Goal: Navigation & Orientation: Find specific page/section

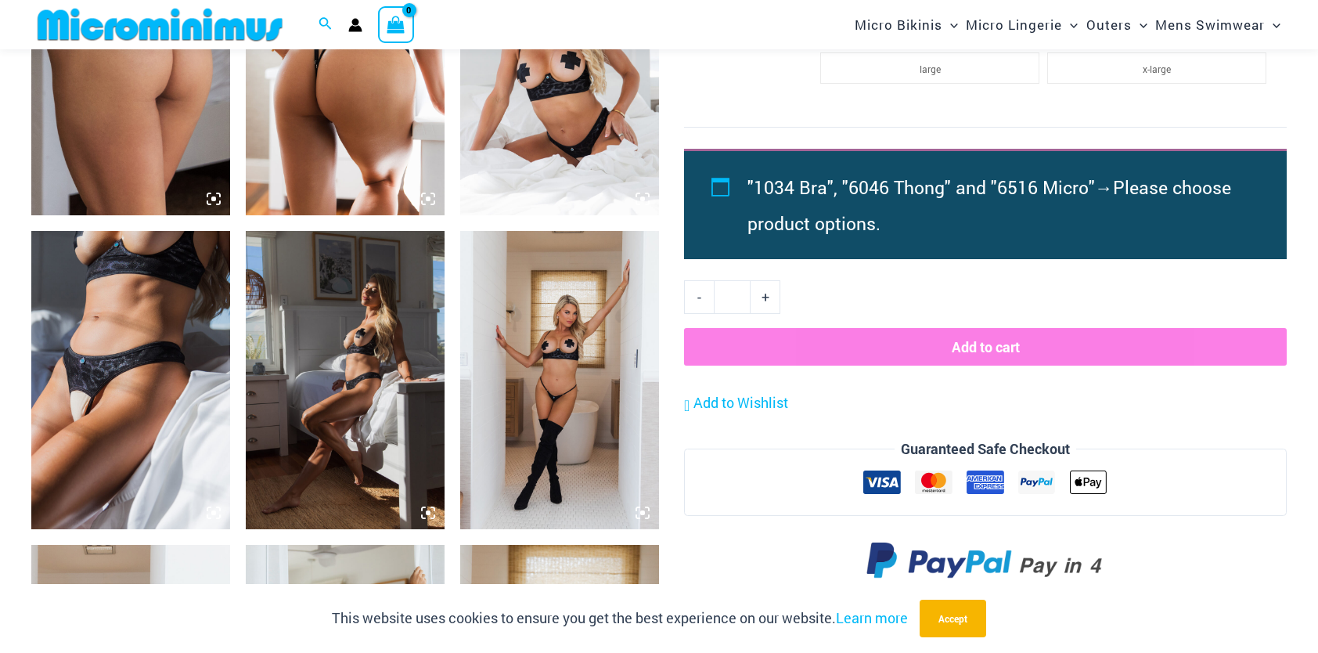
scroll to position [1508, 0]
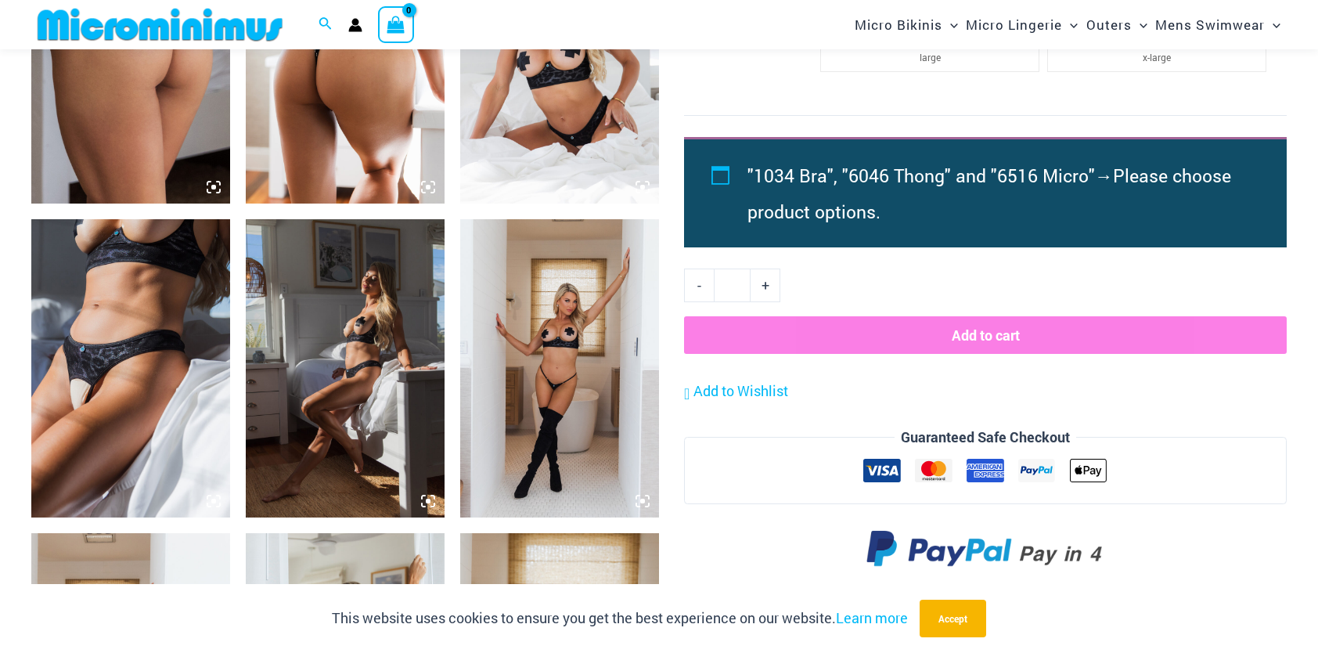
click at [102, 366] on img at bounding box center [130, 368] width 199 height 298
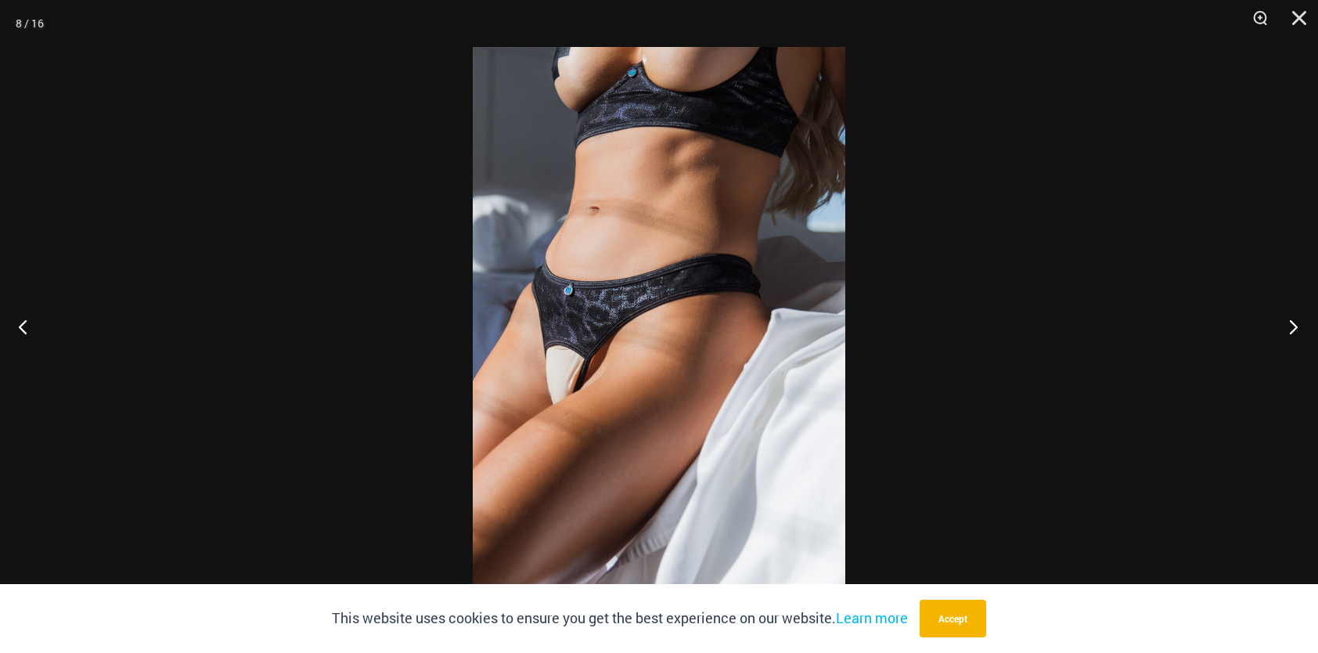
click at [1295, 321] on button "Next" at bounding box center [1288, 326] width 59 height 78
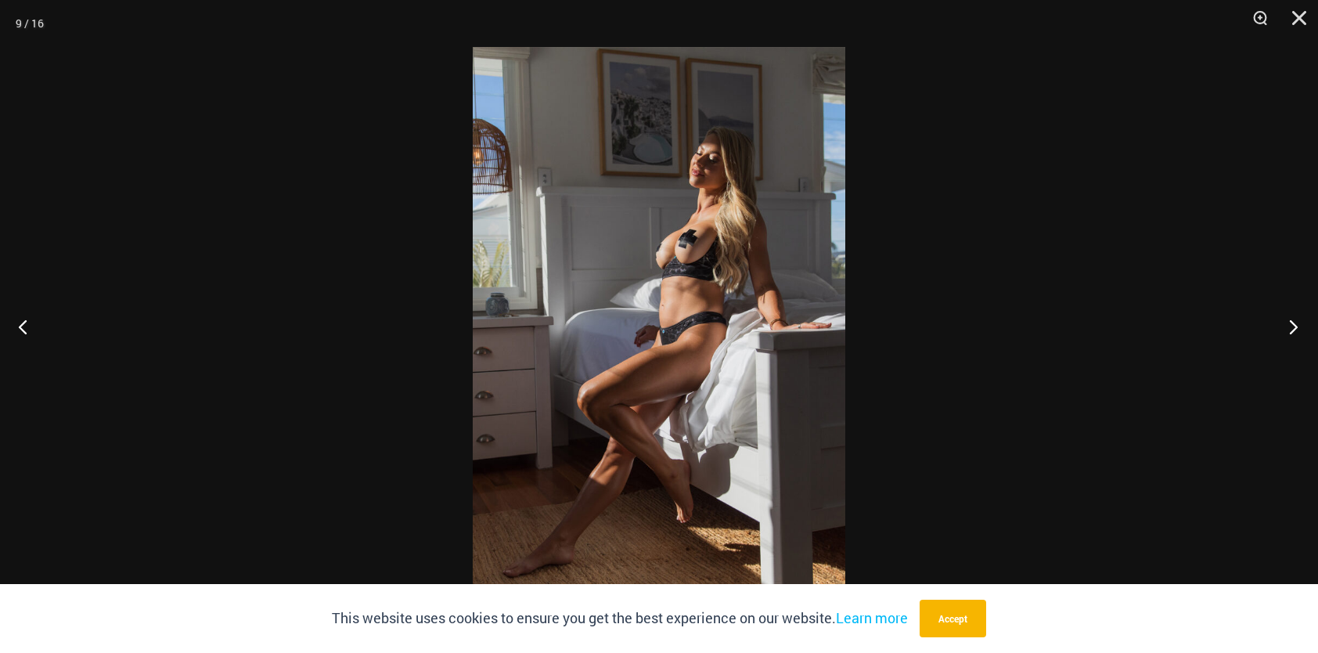
click at [1295, 321] on button "Next" at bounding box center [1288, 326] width 59 height 78
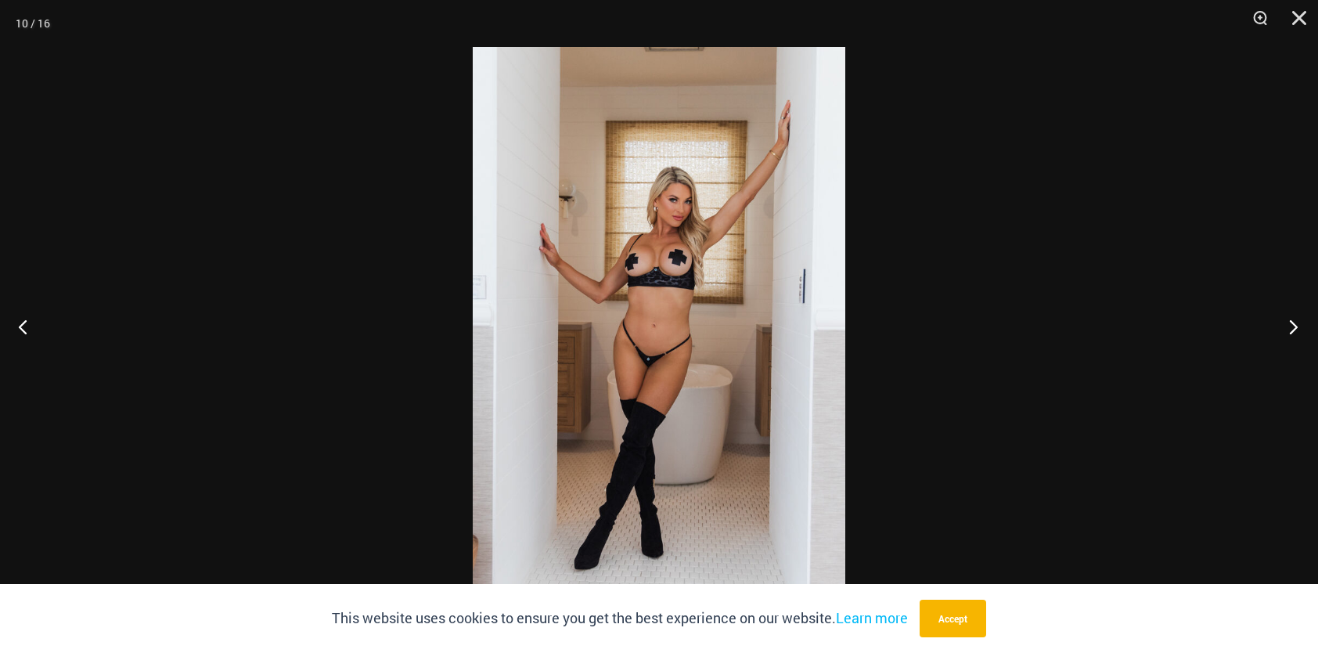
click at [1295, 321] on button "Next" at bounding box center [1288, 326] width 59 height 78
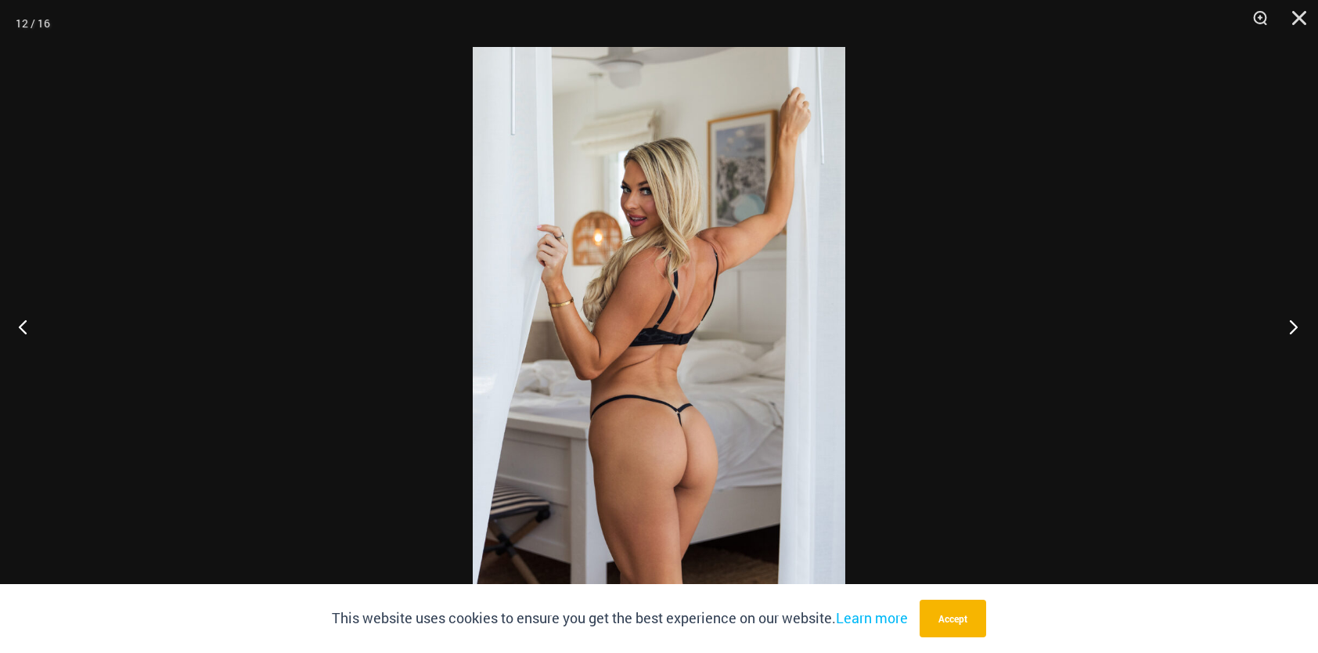
click at [1295, 321] on button "Next" at bounding box center [1288, 326] width 59 height 78
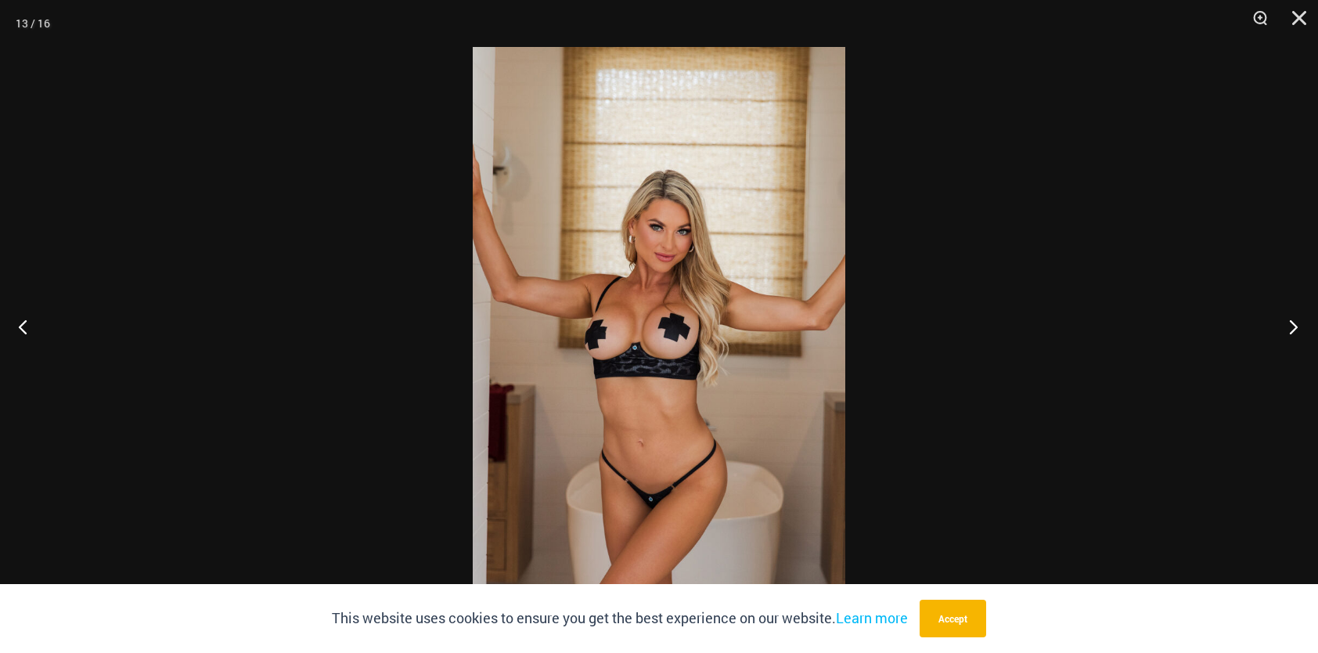
click at [1295, 321] on button "Next" at bounding box center [1288, 326] width 59 height 78
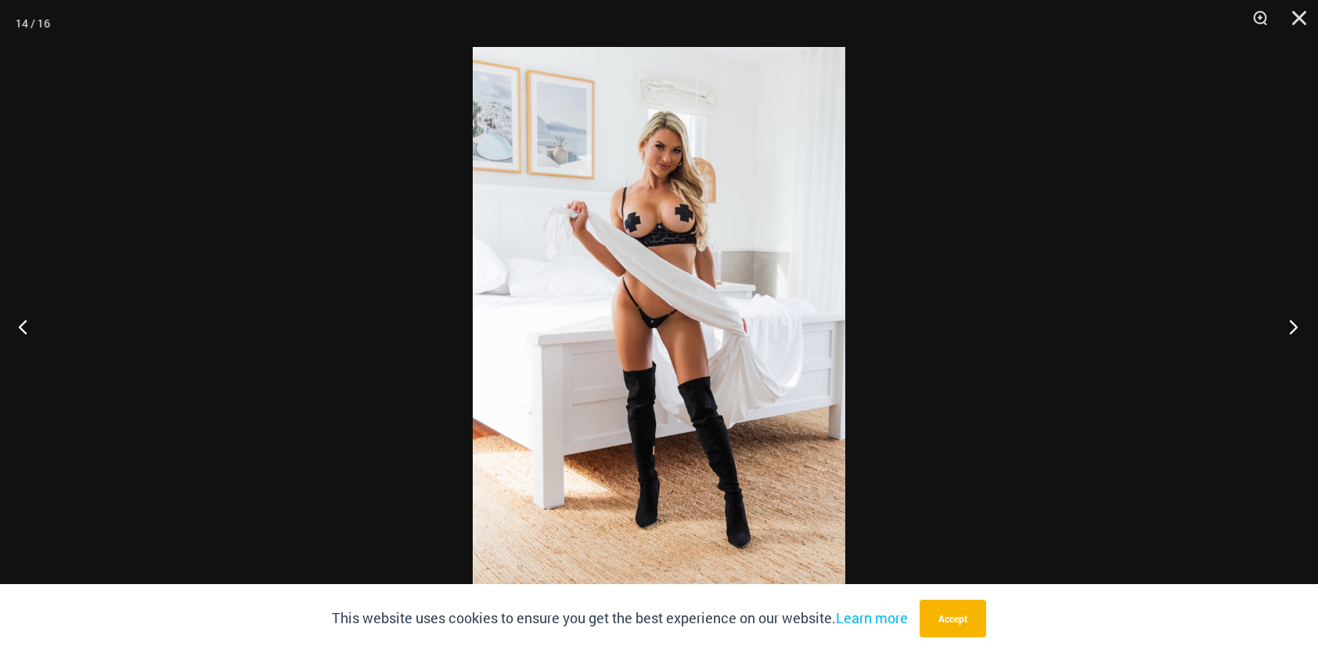
click at [1295, 321] on button "Next" at bounding box center [1288, 326] width 59 height 78
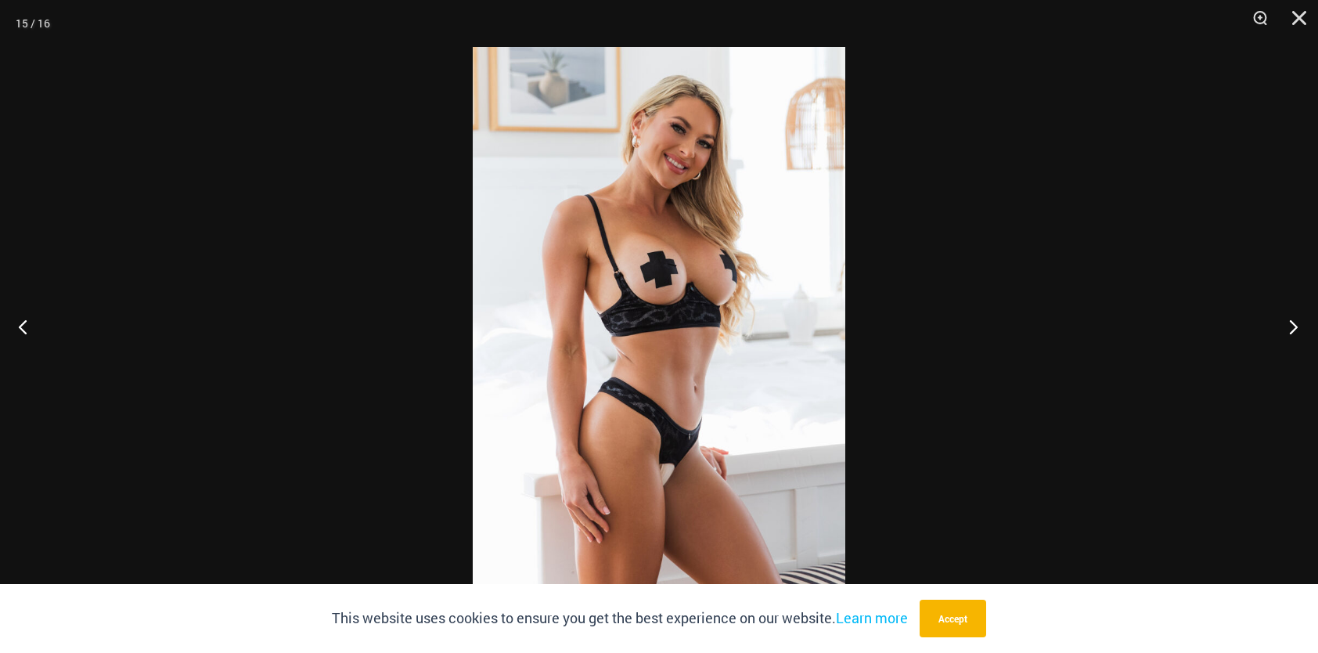
click at [1295, 321] on button "Next" at bounding box center [1288, 326] width 59 height 78
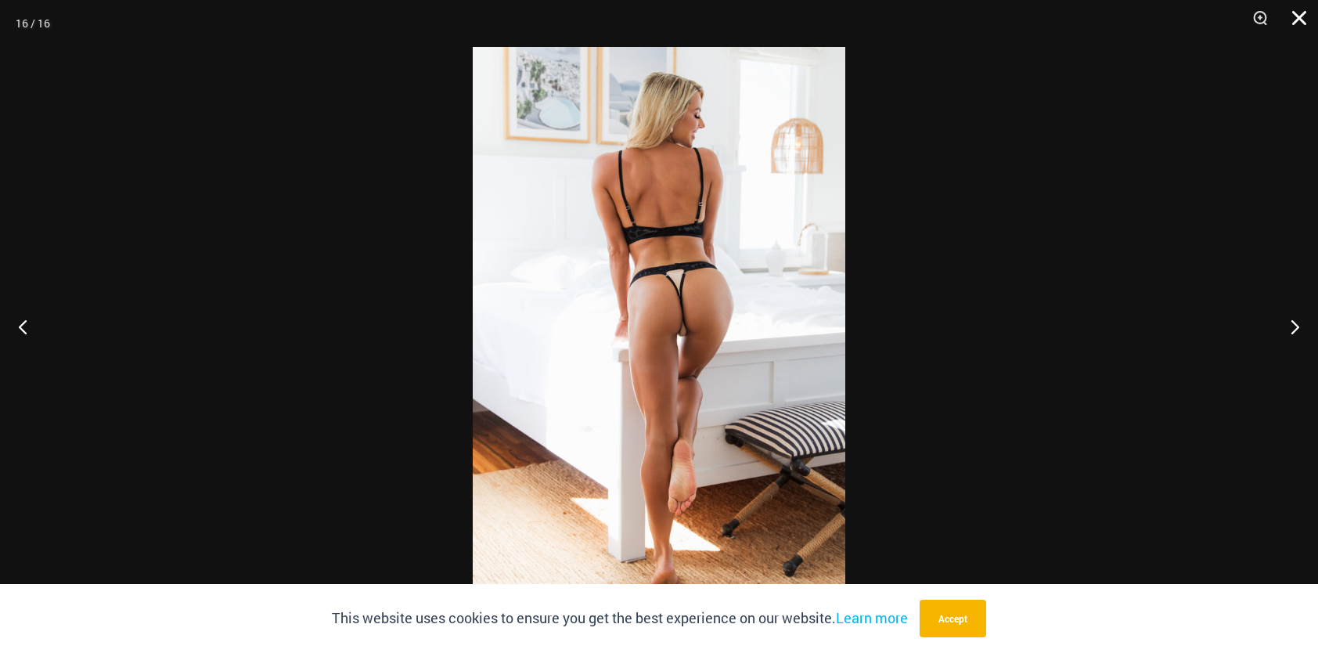
click at [1301, 19] on button "Close" at bounding box center [1293, 23] width 39 height 47
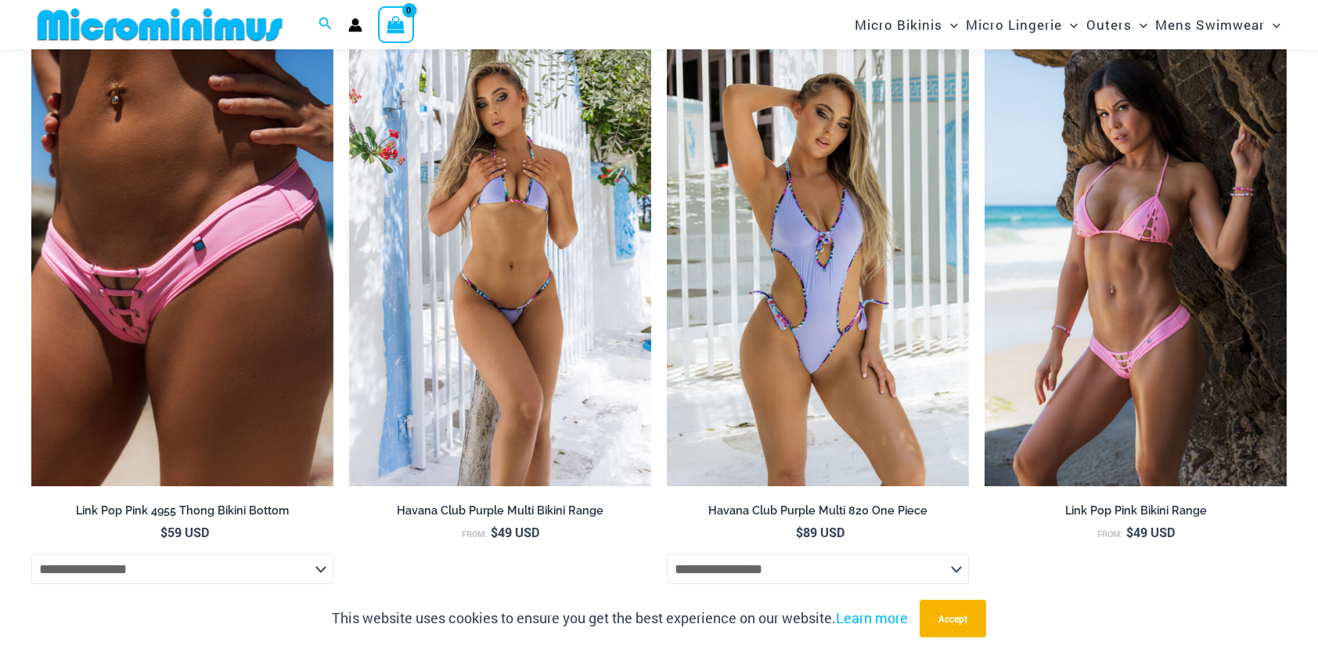
scroll to position [2657, 0]
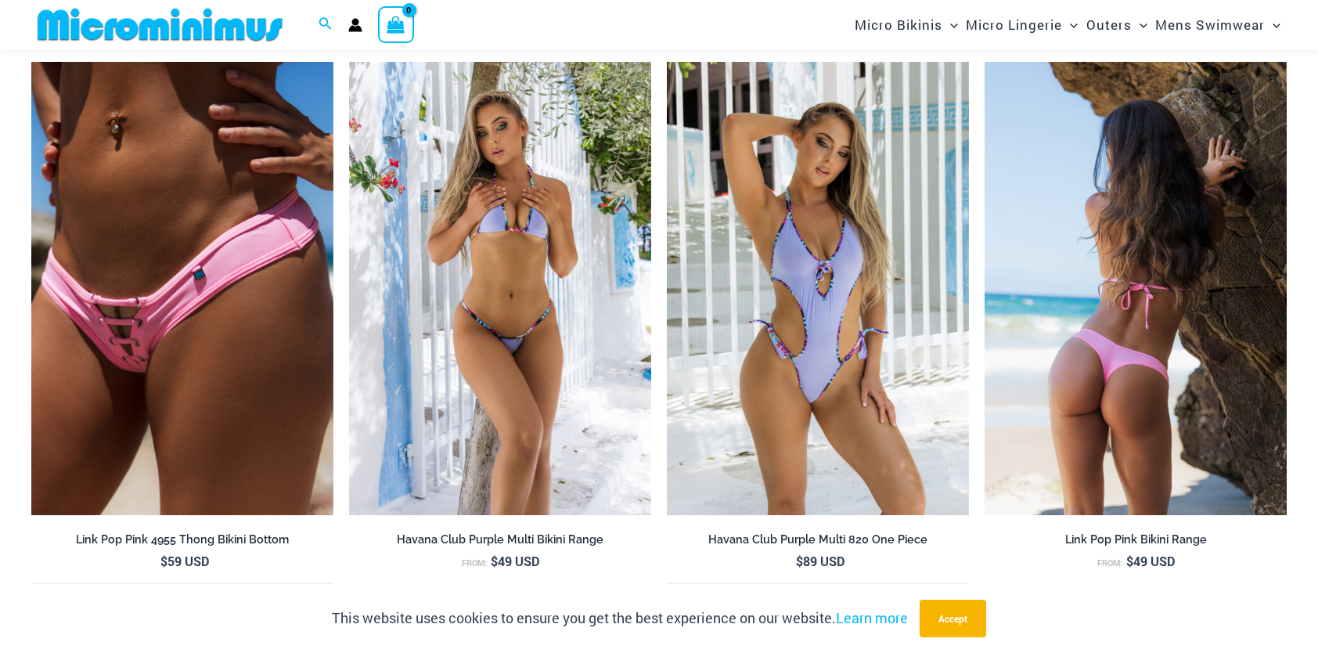
click at [1116, 388] on img at bounding box center [1136, 288] width 302 height 453
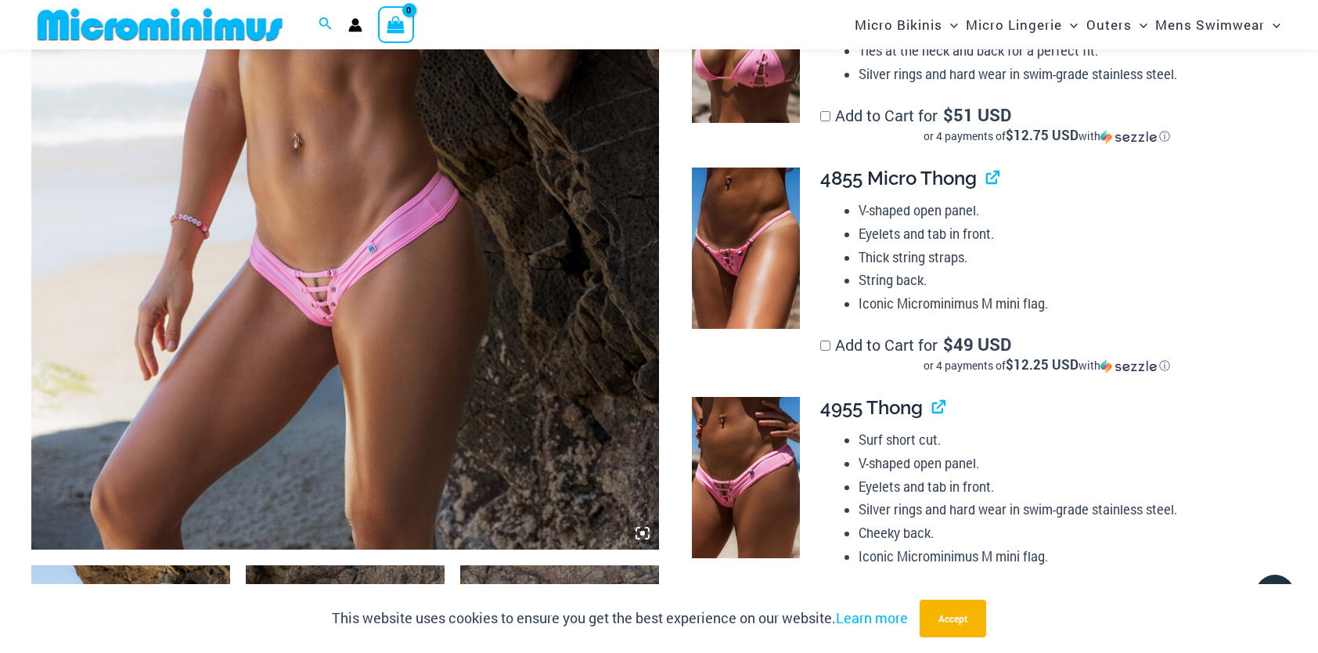
scroll to position [535, 0]
click at [178, 25] on img at bounding box center [160, 24] width 258 height 35
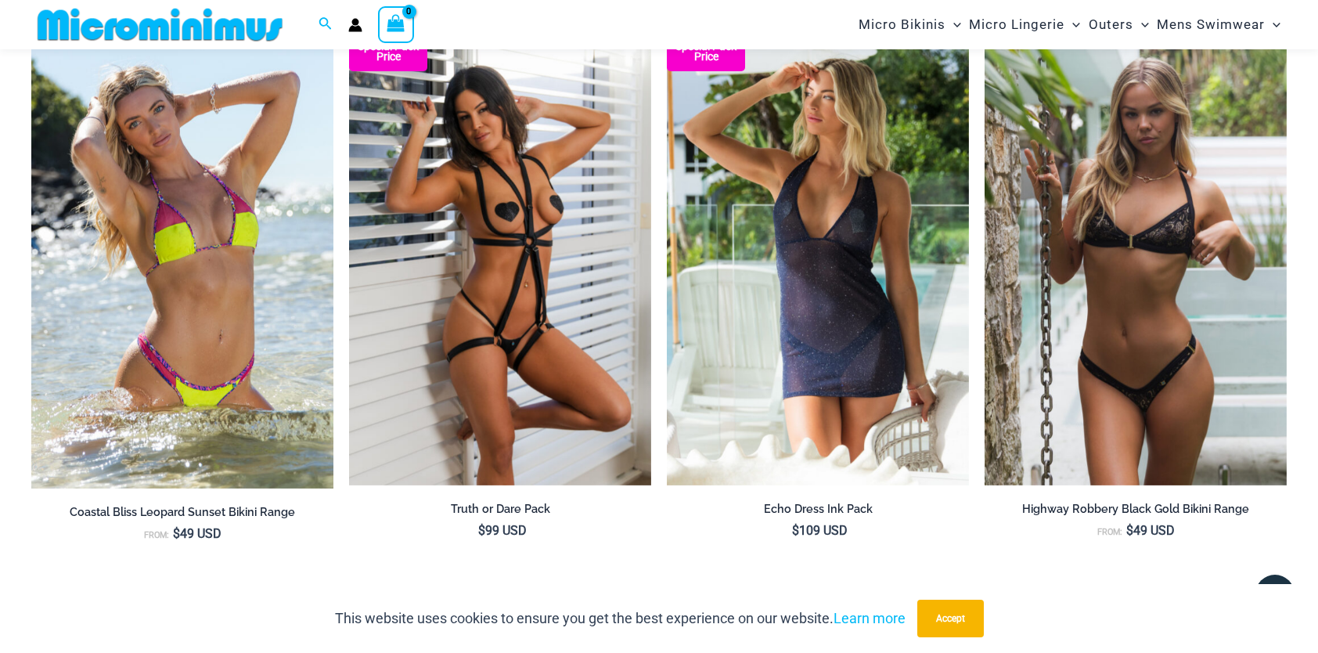
scroll to position [1475, 0]
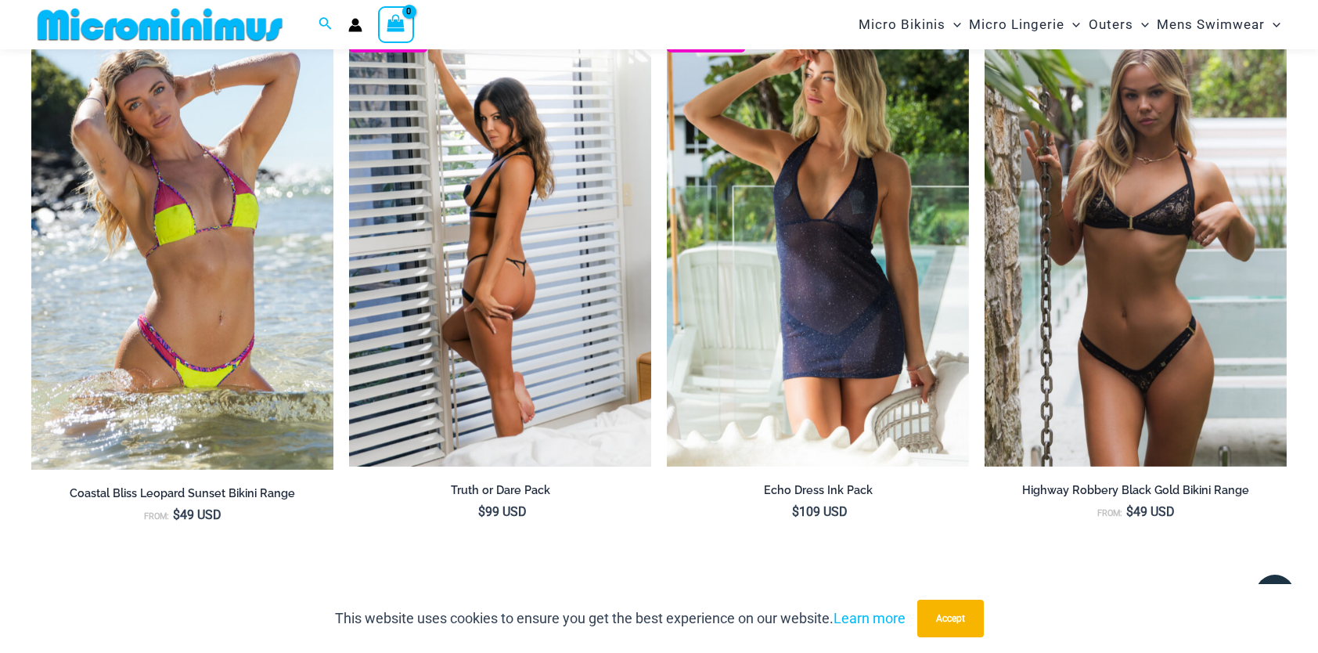
click at [542, 312] on img at bounding box center [500, 239] width 302 height 453
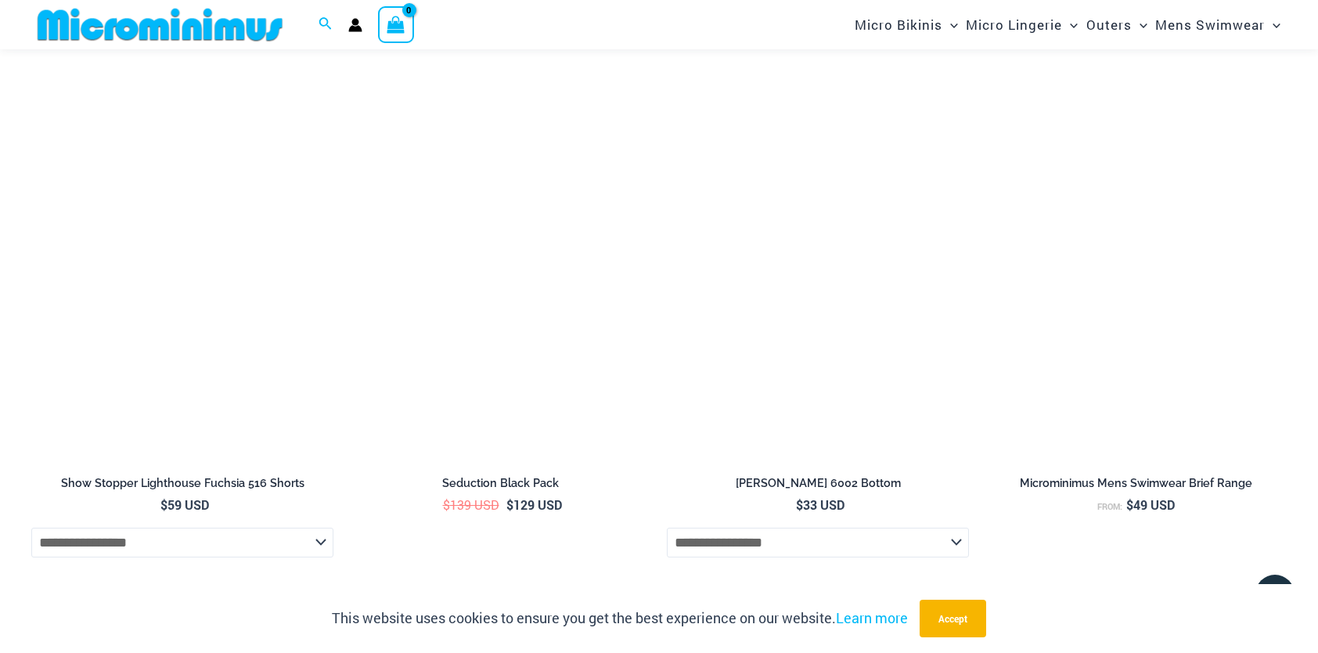
scroll to position [2221, 0]
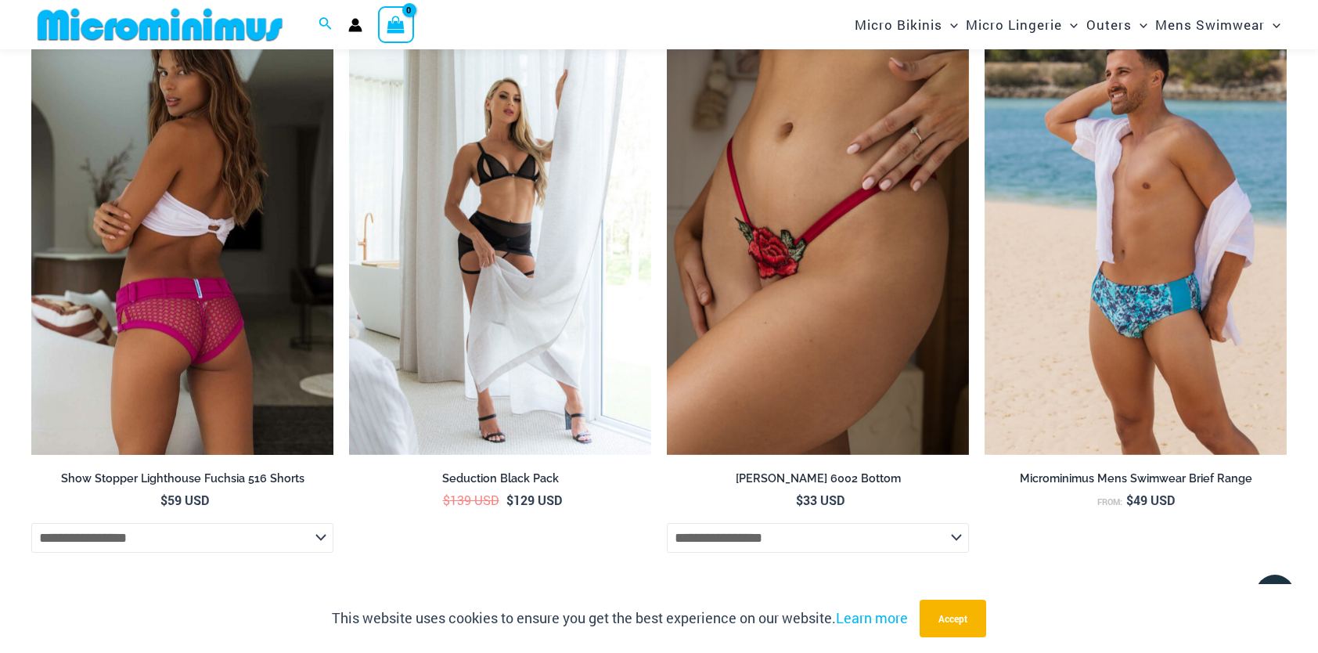
click at [226, 270] on img at bounding box center [182, 228] width 302 height 453
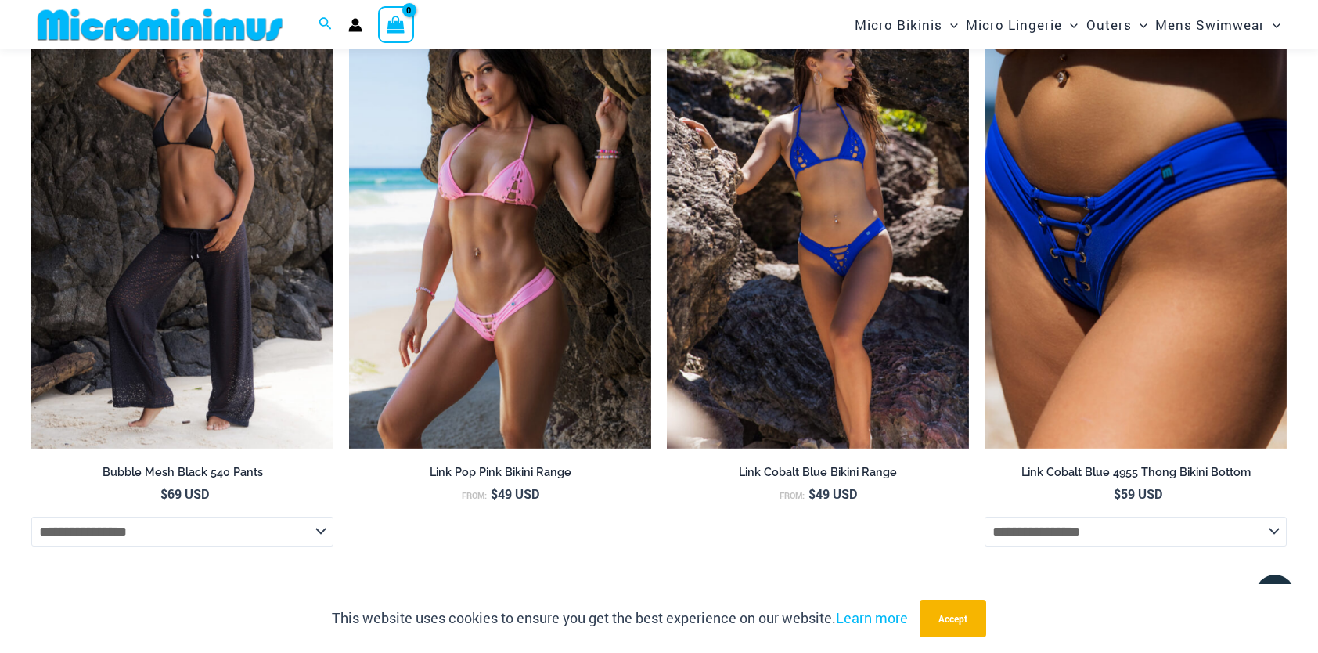
scroll to position [4634, 0]
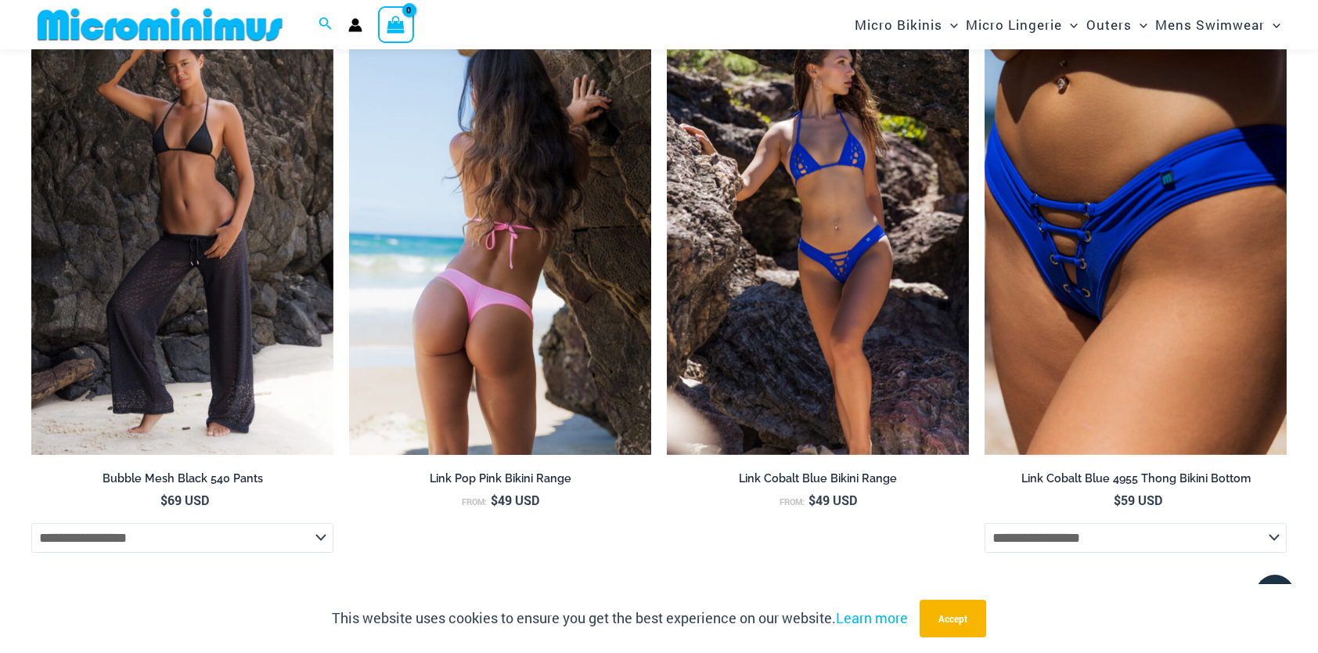
click at [467, 247] on img at bounding box center [500, 228] width 302 height 453
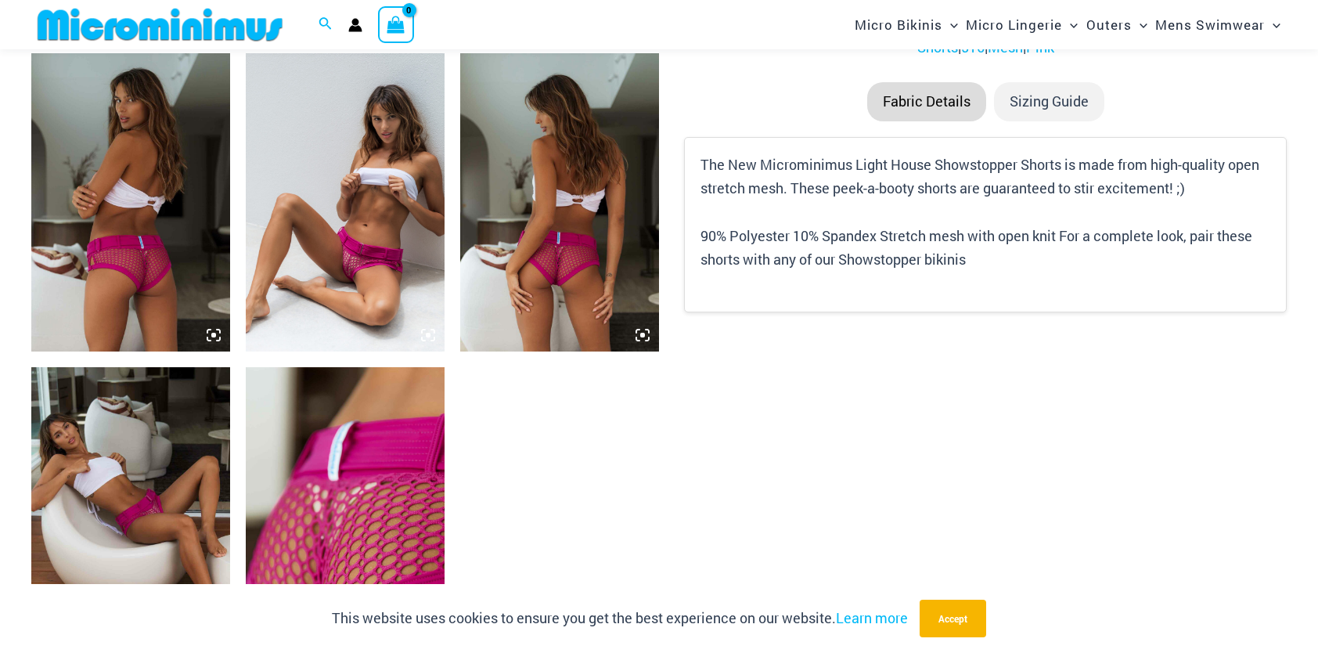
scroll to position [1047, 0]
click at [341, 252] on img at bounding box center [345, 201] width 199 height 298
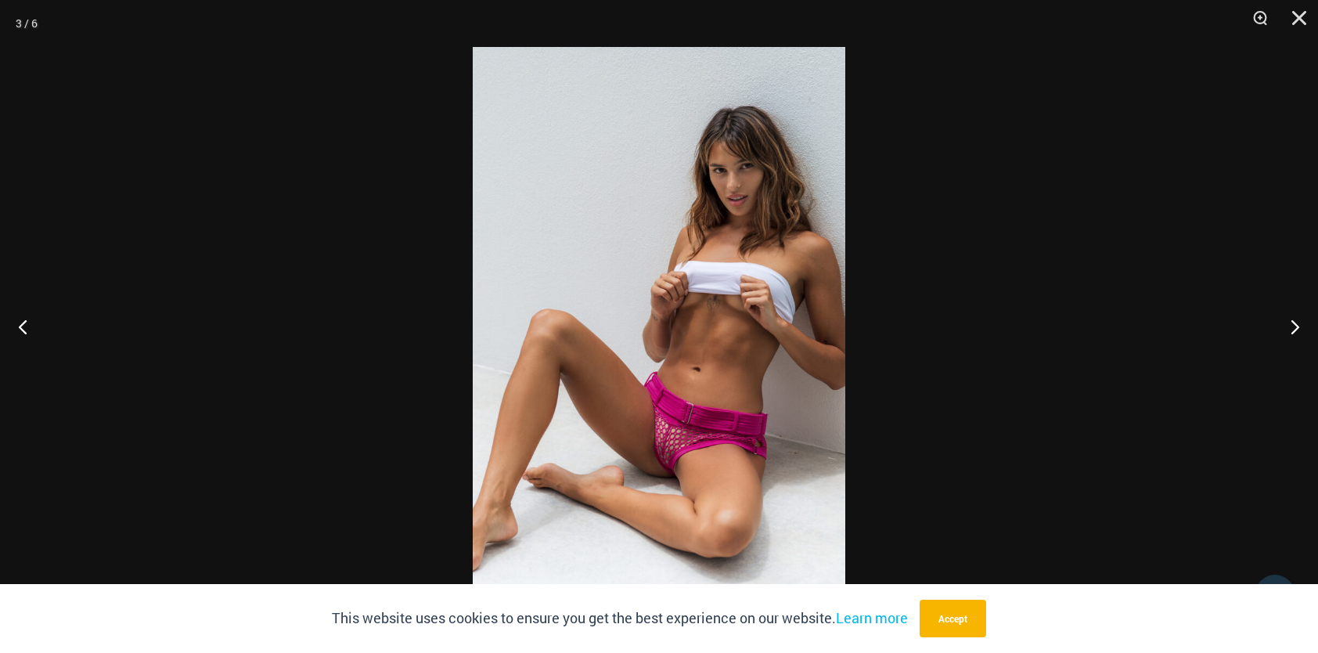
click at [703, 411] on img at bounding box center [659, 326] width 373 height 559
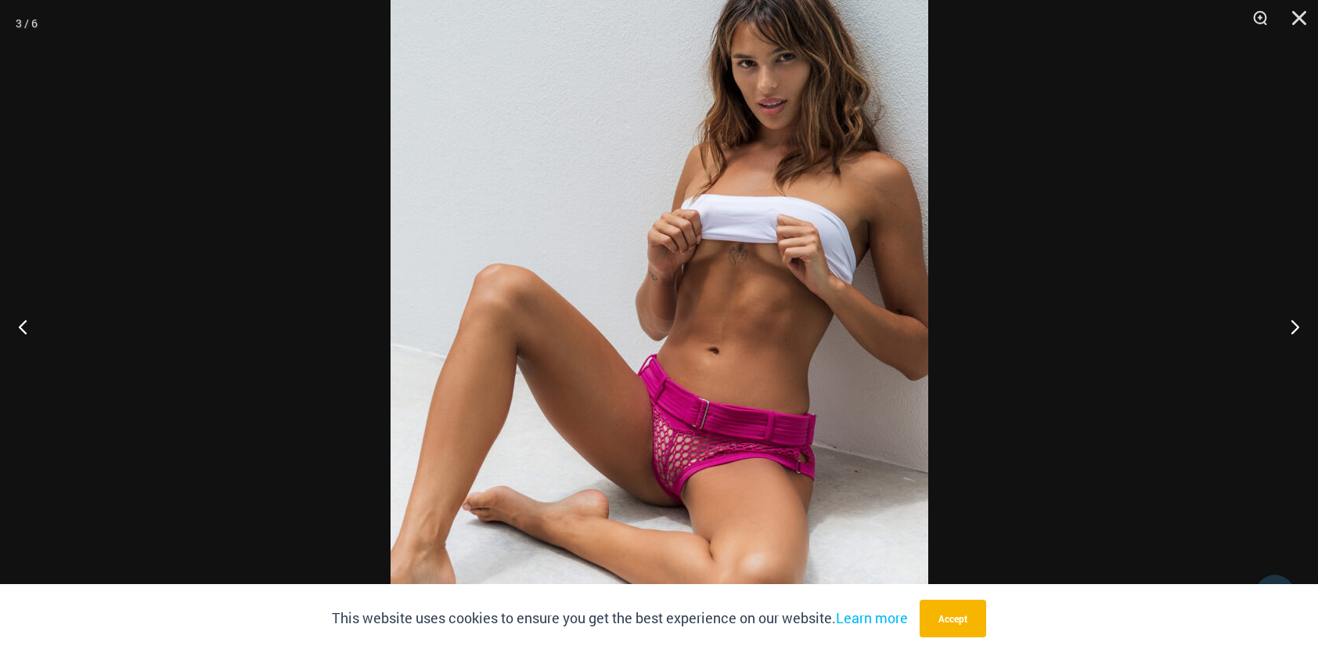
click at [703, 411] on img at bounding box center [660, 289] width 538 height 806
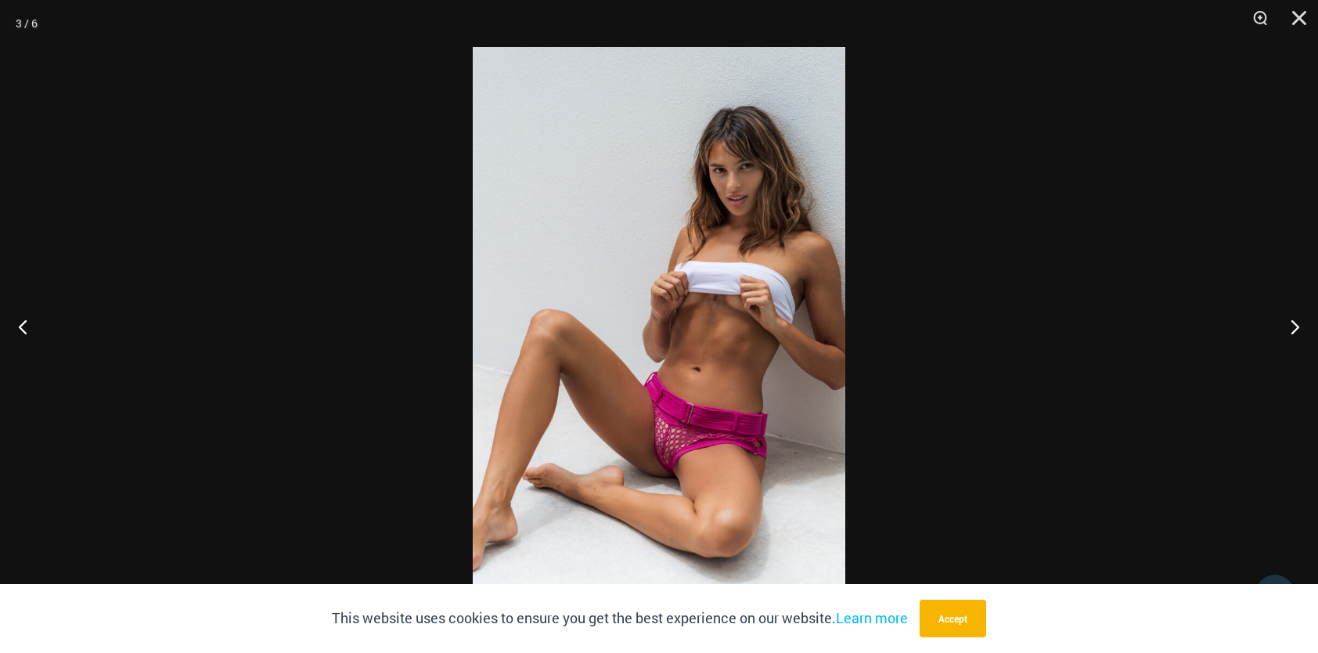
click at [703, 411] on img at bounding box center [659, 326] width 373 height 559
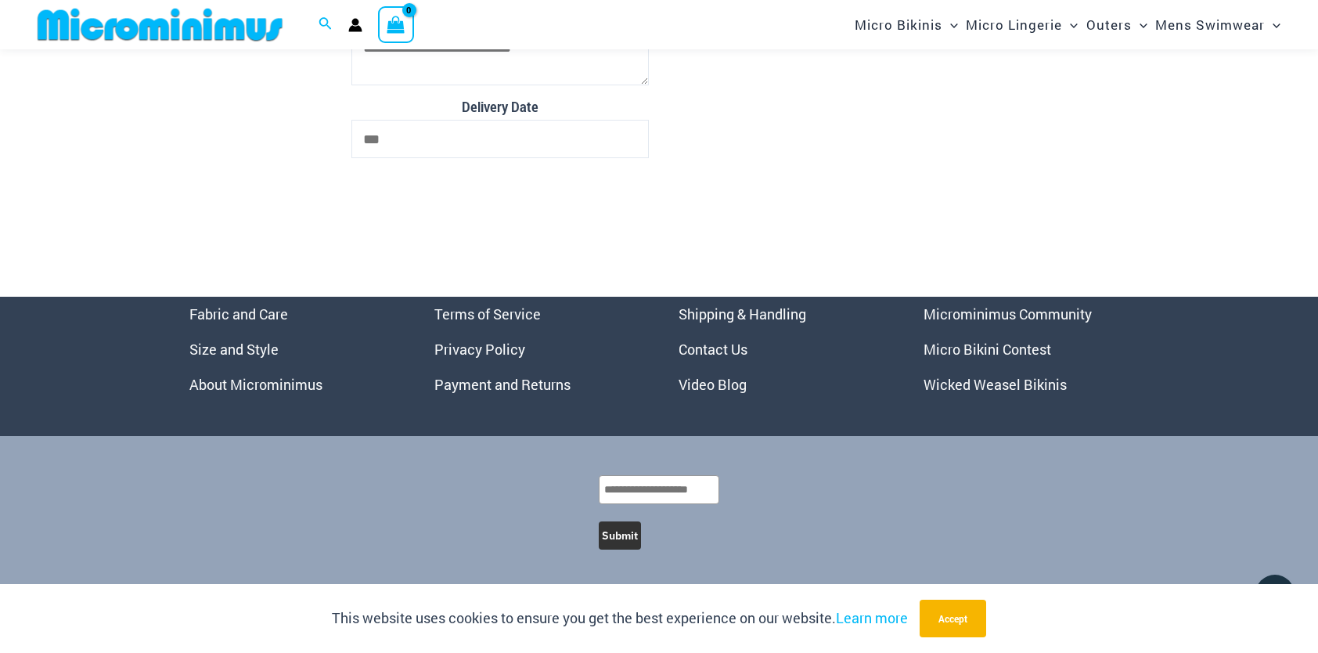
scroll to position [6274, 0]
click at [1003, 349] on link "Micro Bikini Contest" at bounding box center [988, 349] width 128 height 19
